Goal: Check status: Check status

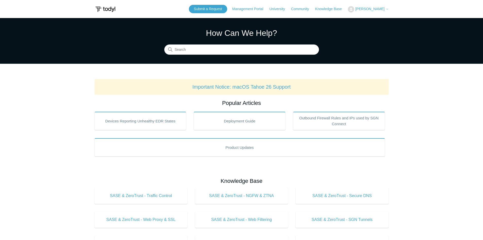
click at [361, 11] on span "[PERSON_NAME]" at bounding box center [372, 9] width 33 height 4
click at [357, 19] on link "My Support Requests" at bounding box center [372, 19] width 49 height 9
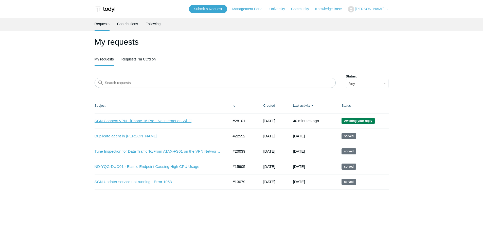
click at [160, 119] on link "SGN Connect VPN - iPhone 16 Pro - No internet on Wi-Fi" at bounding box center [158, 121] width 127 height 6
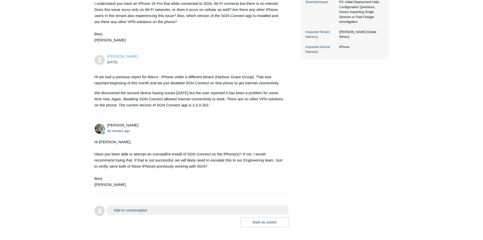
scroll to position [200, 0]
